Goal: Task Accomplishment & Management: Manage account settings

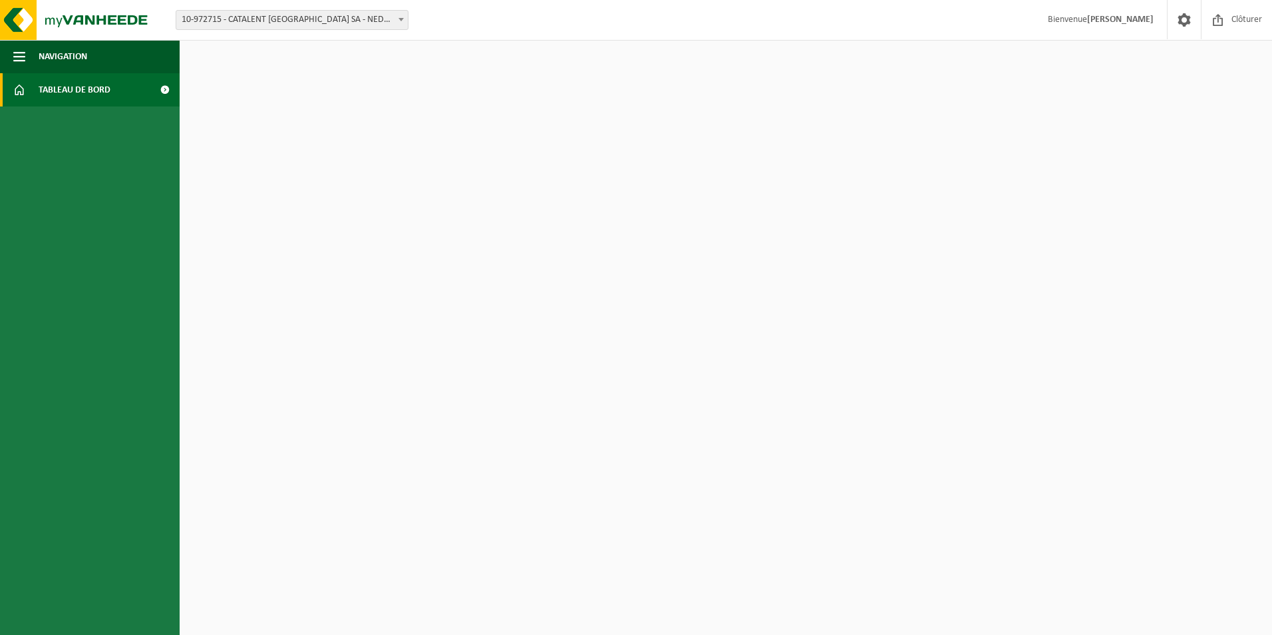
click at [167, 86] on span at bounding box center [165, 89] width 30 height 33
click at [106, 87] on span "Tableau de bord" at bounding box center [75, 89] width 72 height 33
click at [1200, 10] on link at bounding box center [1184, 19] width 34 height 39
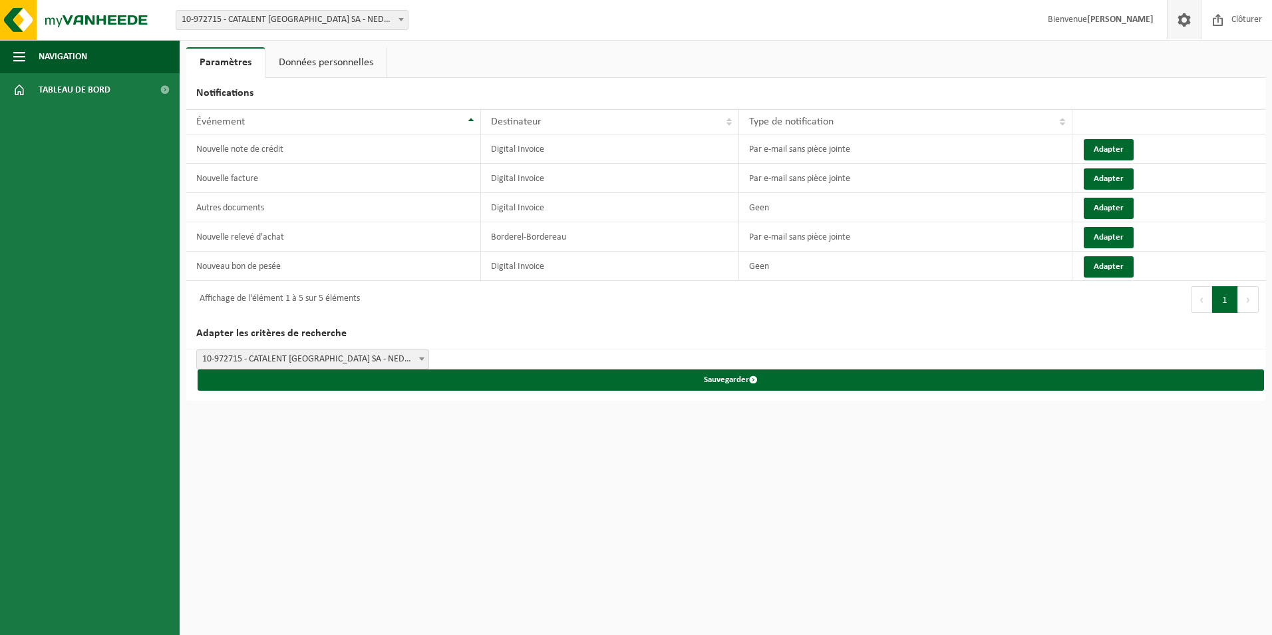
click at [212, 5] on div "Site: 10-972715 - CATALENT BELGIUM SA - NEDER-OVER-HEEMBEEK 10-972715 - CATALEN…" at bounding box center [636, 20] width 1272 height 41
click at [212, 12] on span "10-972715 - CATALENT [GEOGRAPHIC_DATA] SA - NEDER-OVER-HEEMBEEK" at bounding box center [292, 20] width 232 height 19
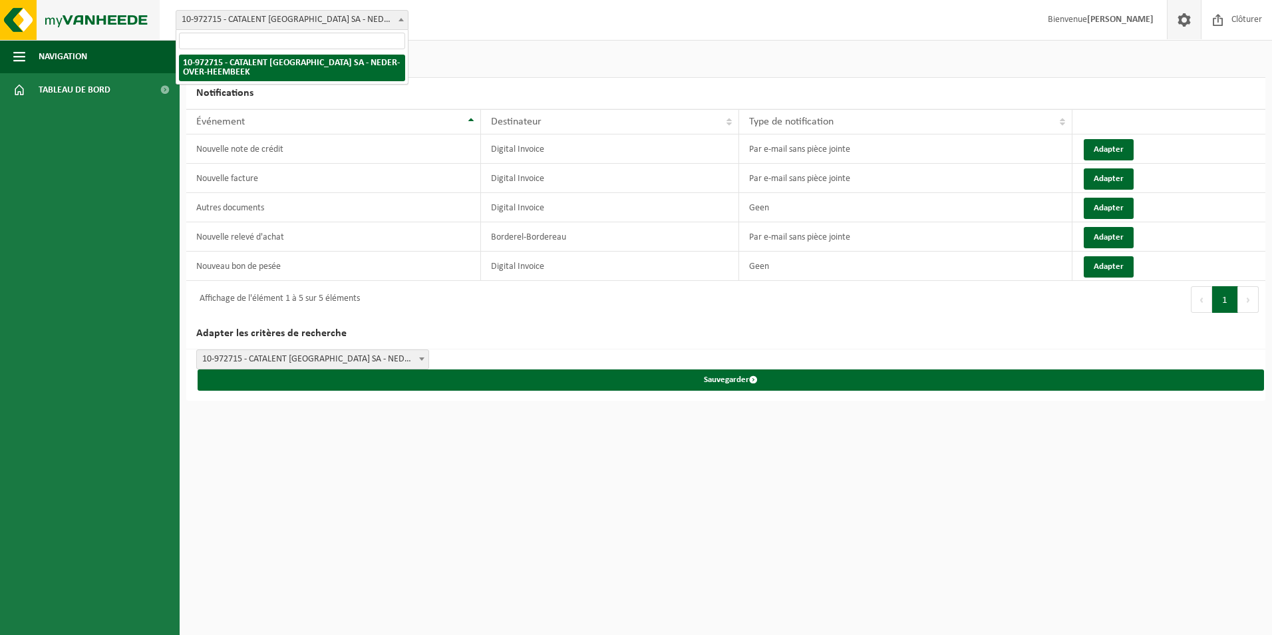
click at [31, 24] on img at bounding box center [80, 20] width 160 height 40
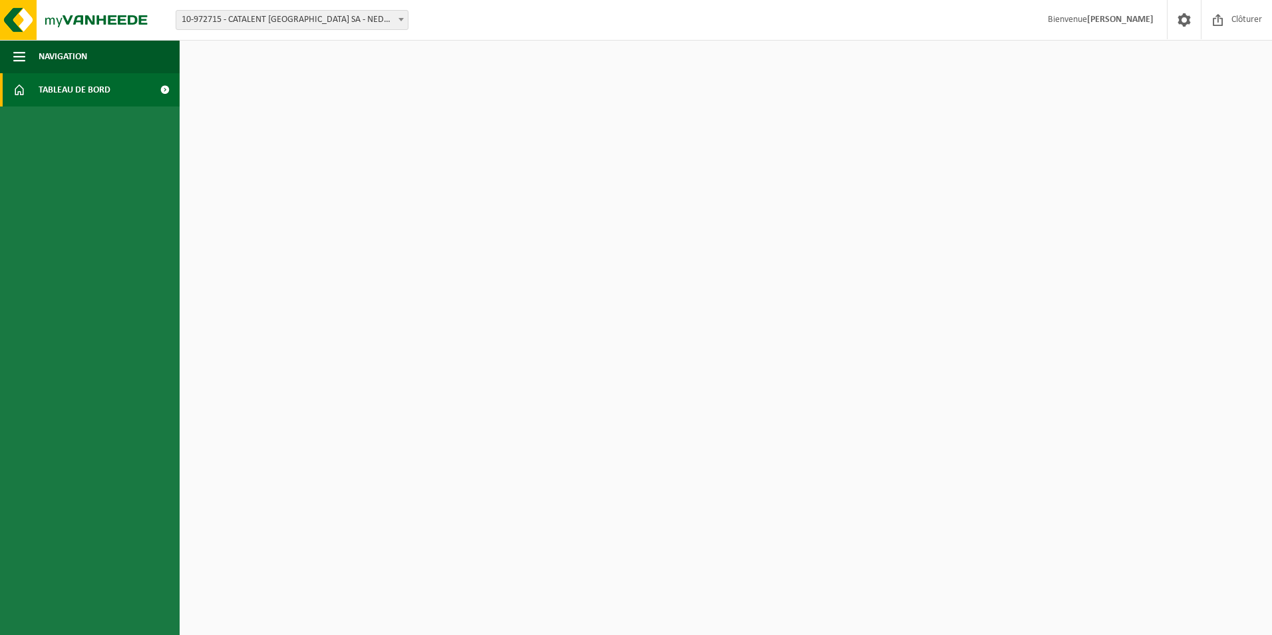
click at [162, 89] on span at bounding box center [165, 89] width 30 height 33
drag, startPoint x: 162, startPoint y: 87, endPoint x: 116, endPoint y: 46, distance: 61.7
click at [116, 46] on button "Navigation" at bounding box center [90, 56] width 180 height 33
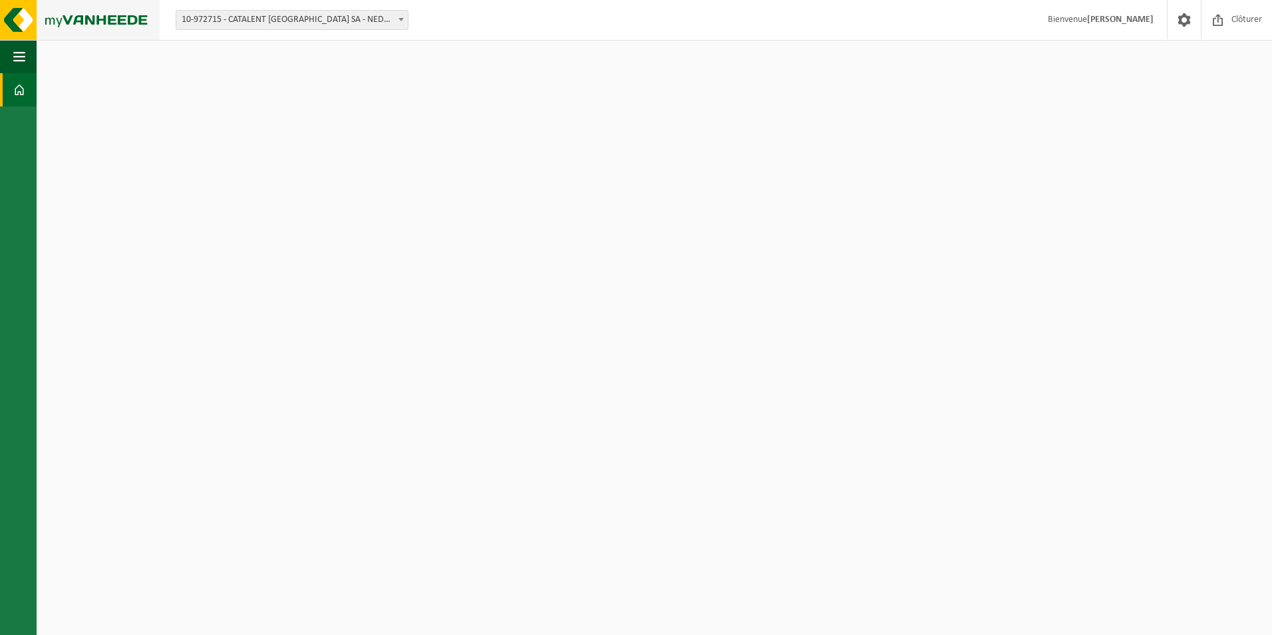
click at [112, 35] on img at bounding box center [80, 20] width 160 height 40
click at [1178, 25] on span at bounding box center [1184, 19] width 20 height 39
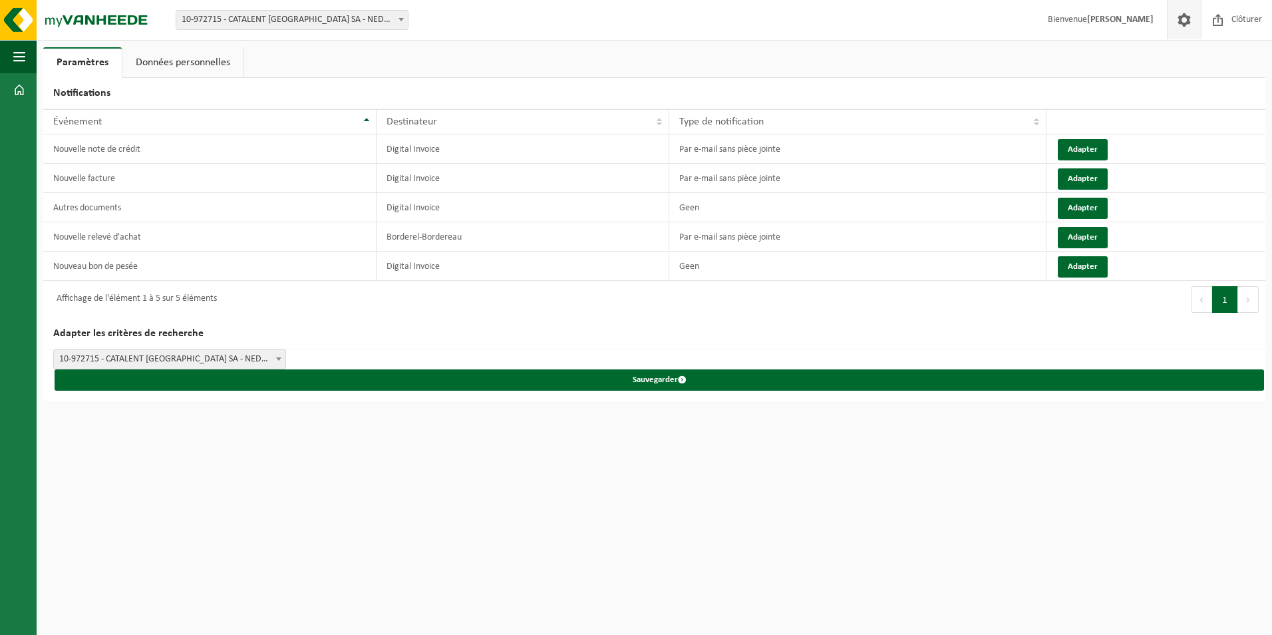
click at [168, 59] on link "Données personnelles" at bounding box center [182, 62] width 121 height 31
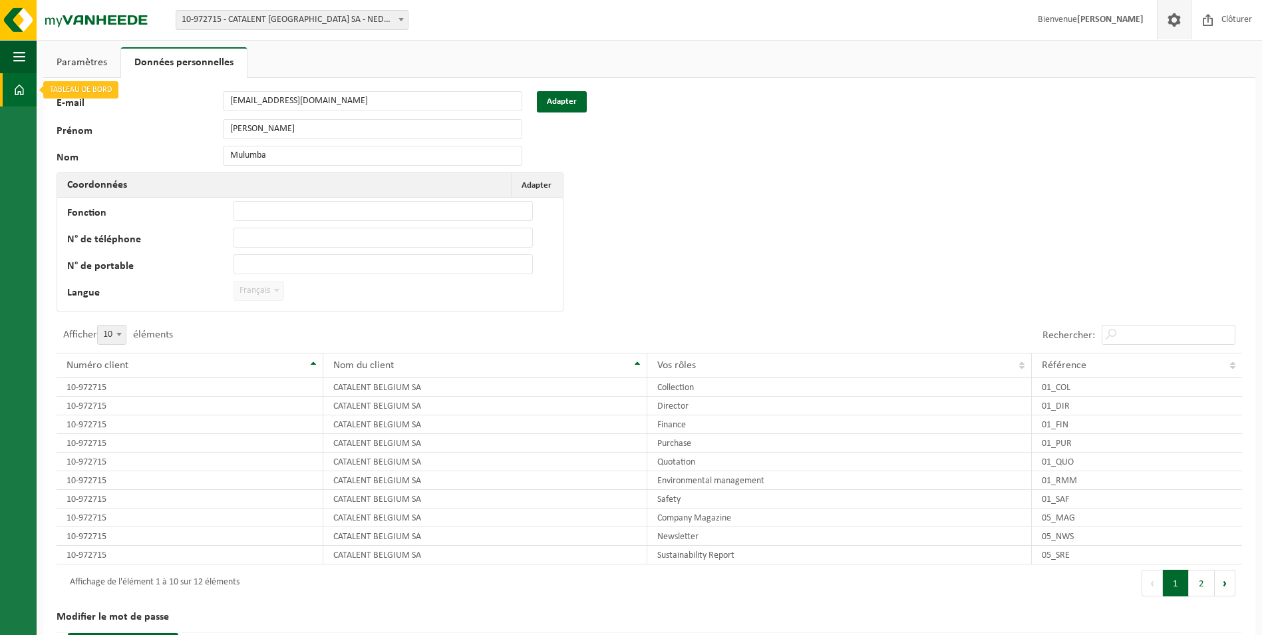
click at [15, 76] on span at bounding box center [19, 89] width 12 height 33
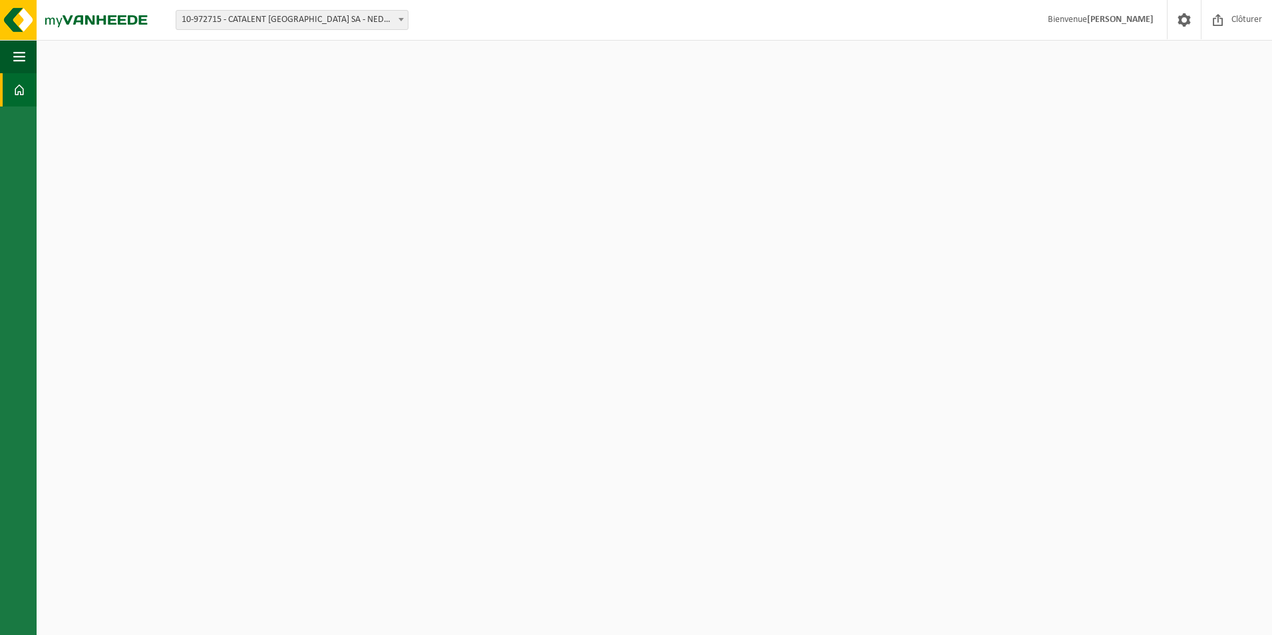
click at [1100, 18] on strong "[PERSON_NAME]" at bounding box center [1120, 20] width 67 height 10
click at [8, 32] on img at bounding box center [80, 20] width 160 height 40
click at [295, 18] on span "10-972715 - CATALENT [GEOGRAPHIC_DATA] SA - NEDER-OVER-HEEMBEEK" at bounding box center [292, 20] width 232 height 19
click at [1170, 14] on link at bounding box center [1184, 19] width 34 height 39
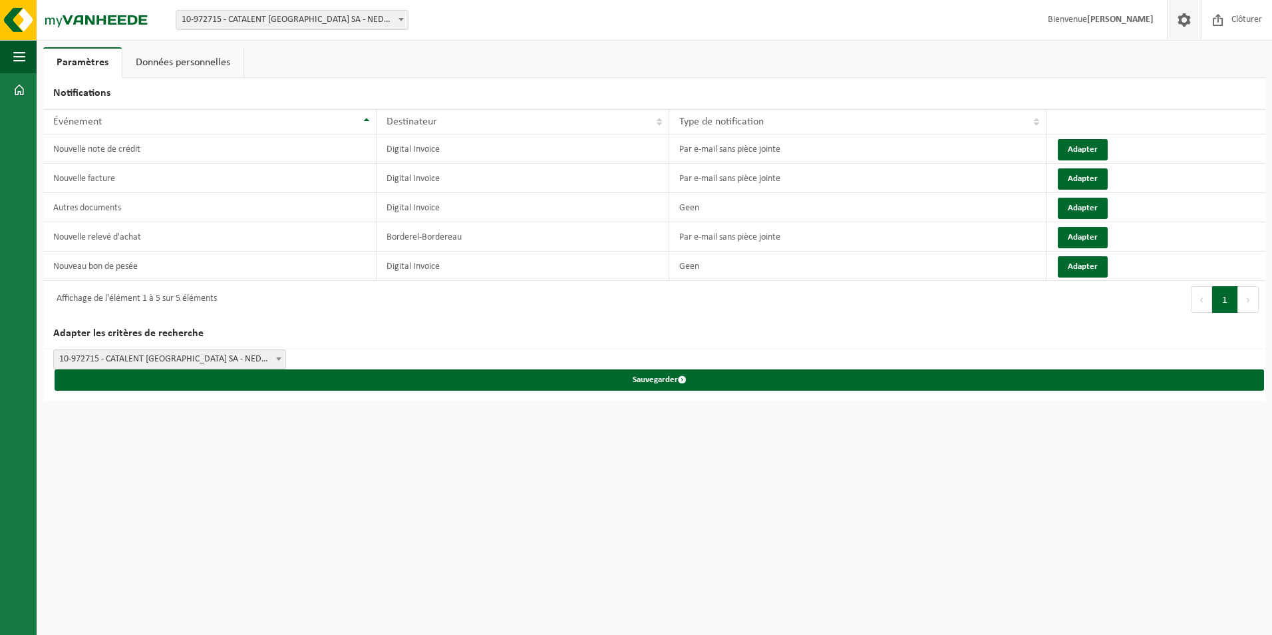
click at [1177, 20] on span at bounding box center [1184, 19] width 20 height 39
click at [20, 88] on span at bounding box center [19, 89] width 12 height 33
